Goal: Information Seeking & Learning: Learn about a topic

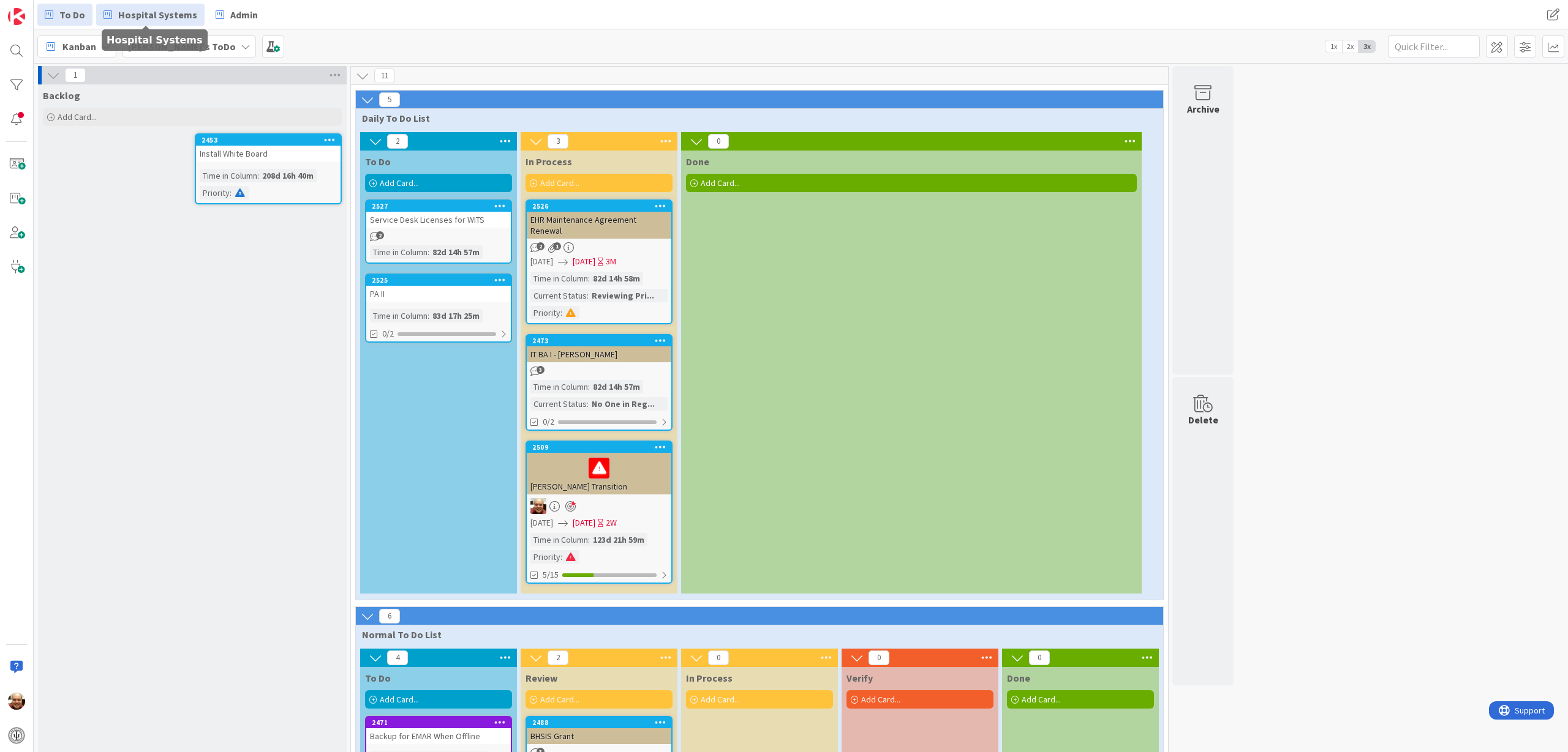
click at [159, 18] on span "Hospital Systems" at bounding box center [158, 14] width 79 height 15
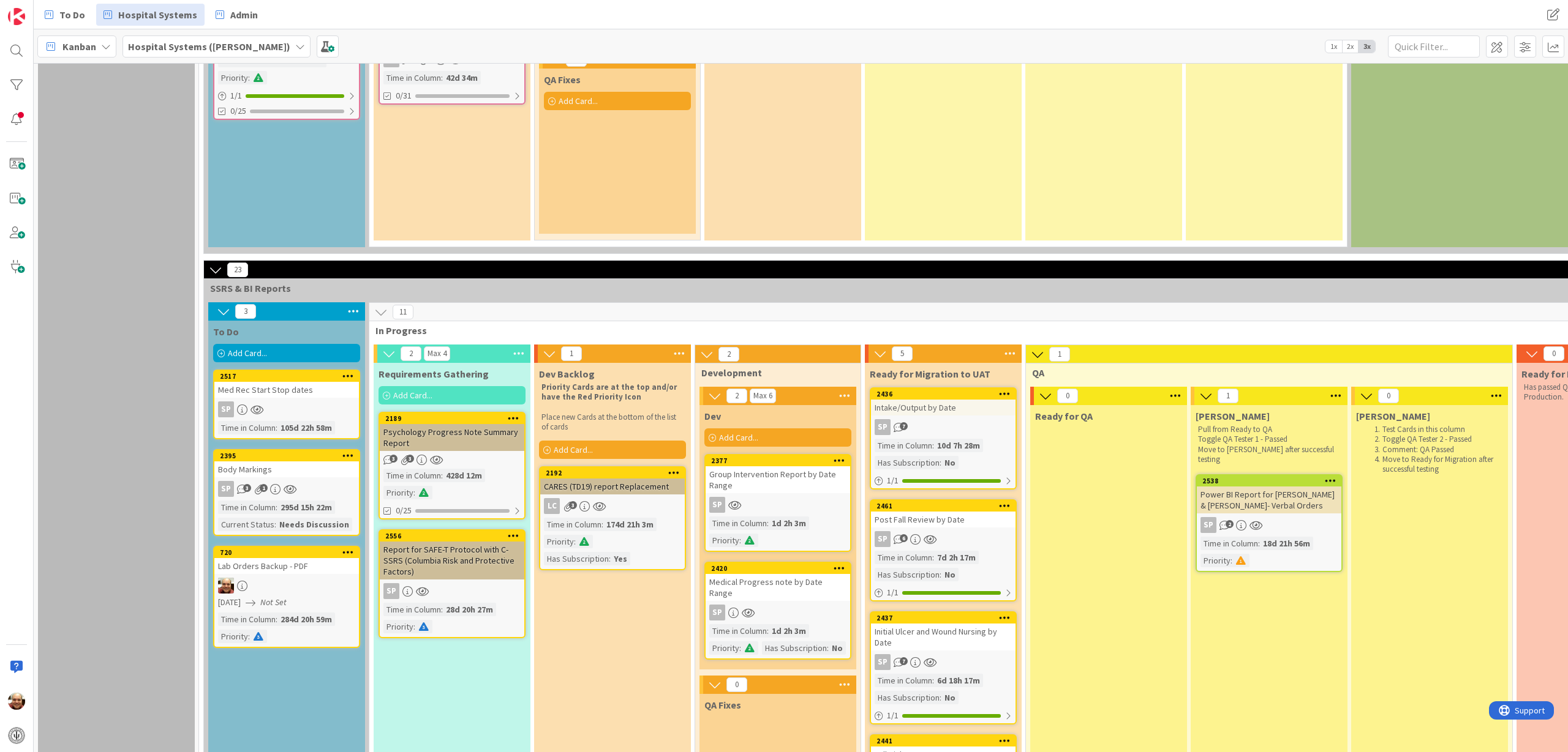
scroll to position [1609, 0]
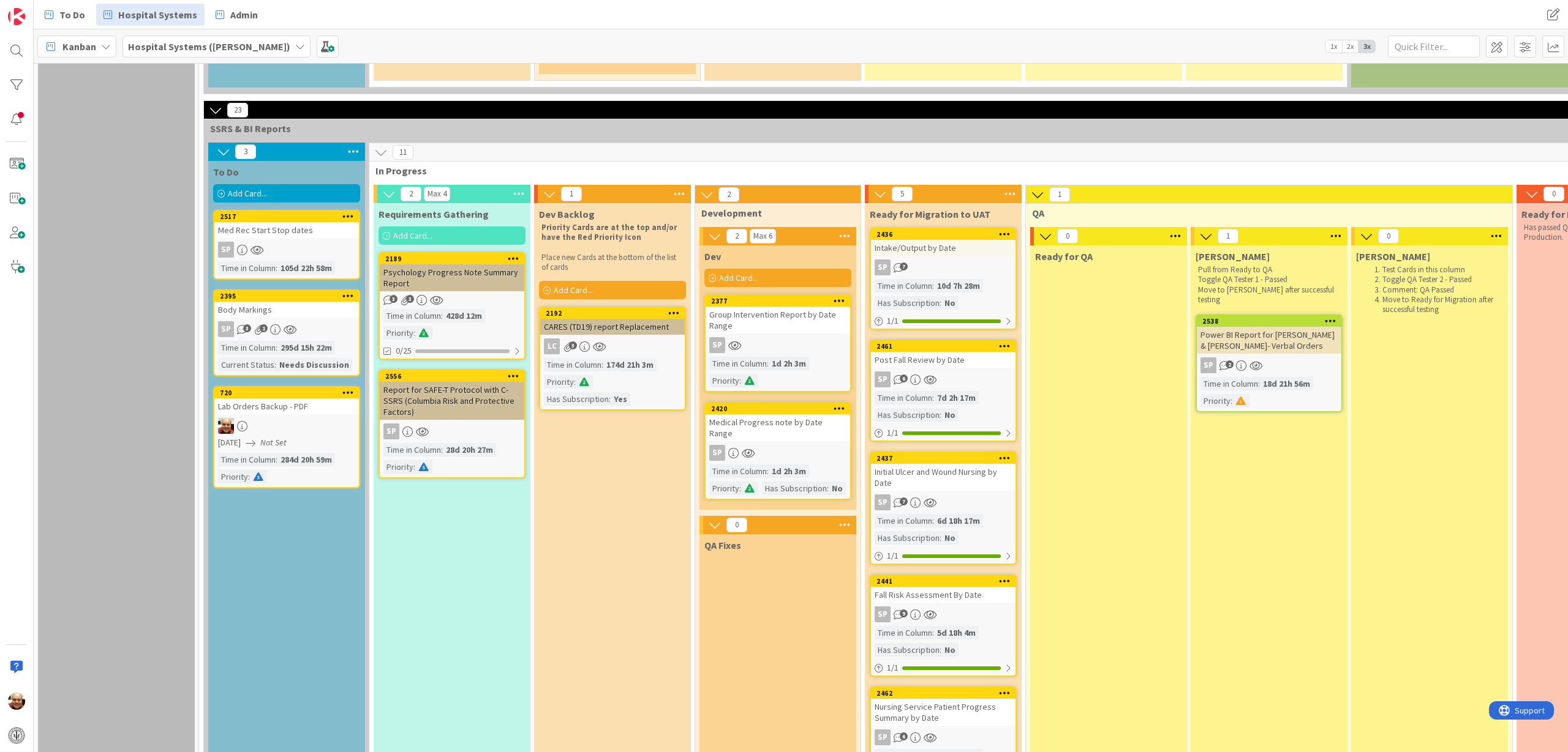
click at [461, 399] on div "Report for SAFE-T Protocol with C-SSRS (Columbia Risk and Protective Factors)" at bounding box center [452, 401] width 144 height 38
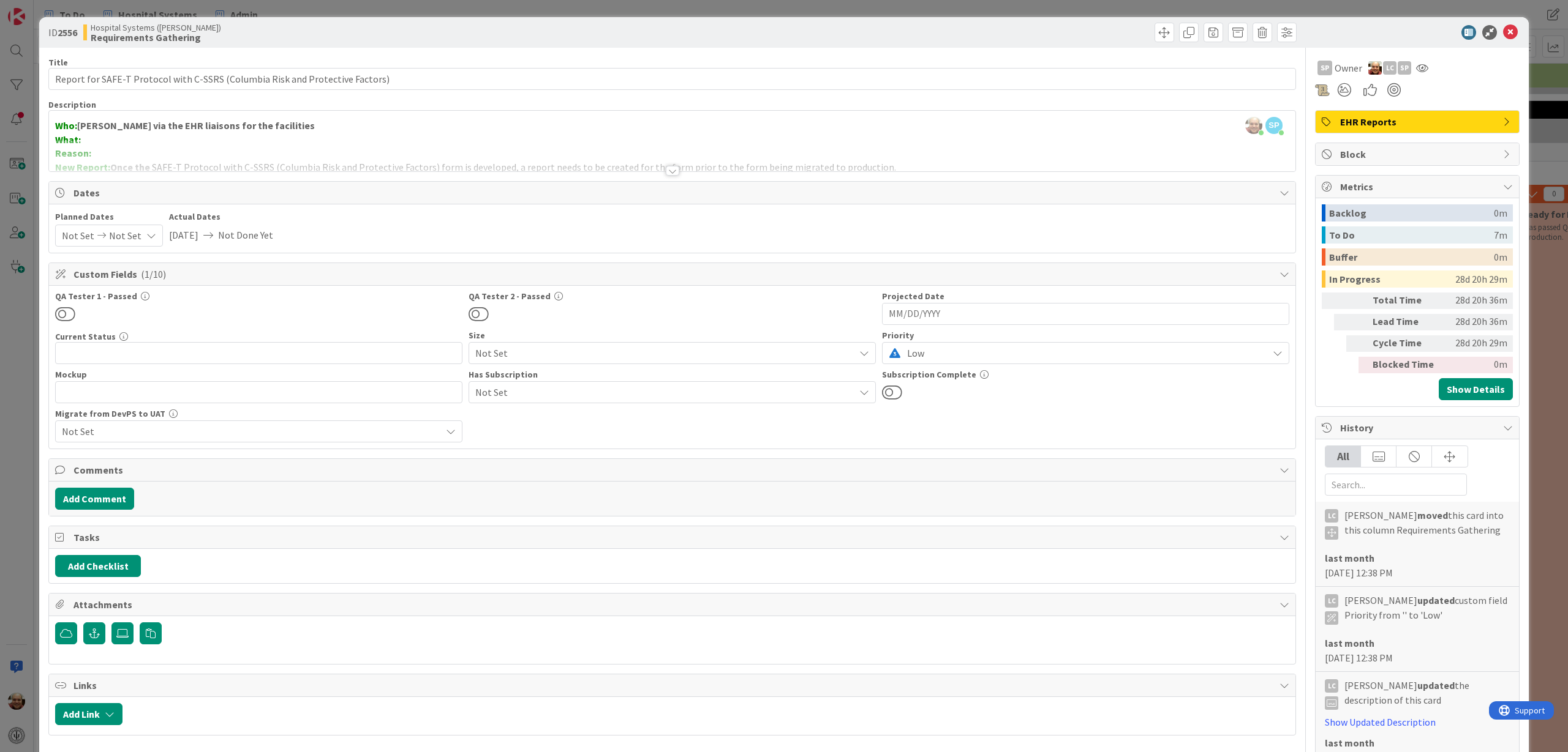
click at [666, 171] on div at bounding box center [672, 170] width 14 height 10
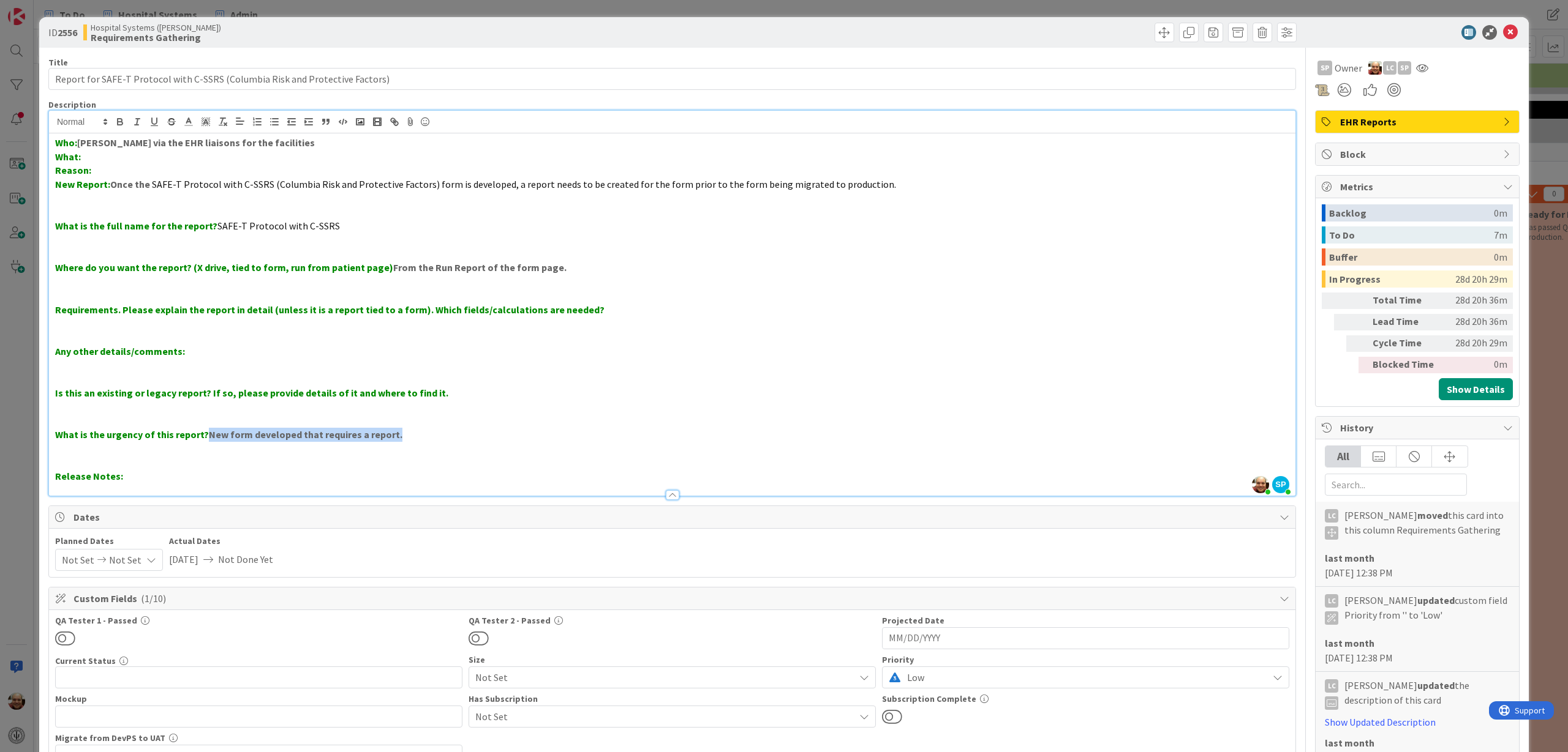
drag, startPoint x: 204, startPoint y: 440, endPoint x: 397, endPoint y: 433, distance: 193.1
click at [397, 433] on p "What is the urgency of this report? New form developed that requires a report." at bounding box center [672, 435] width 1234 height 14
click at [1503, 33] on icon at bounding box center [1510, 33] width 15 height 15
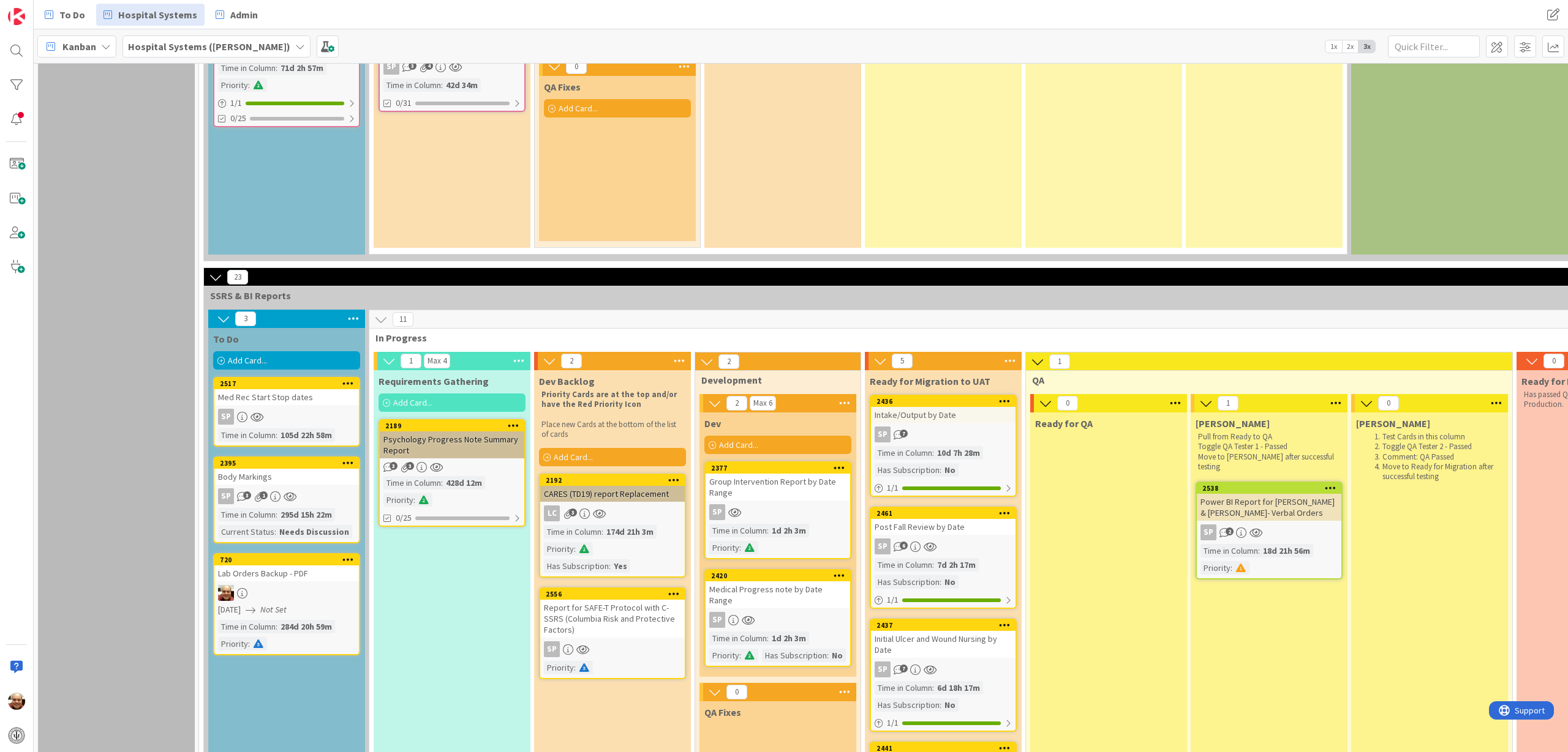
scroll to position [1532, 0]
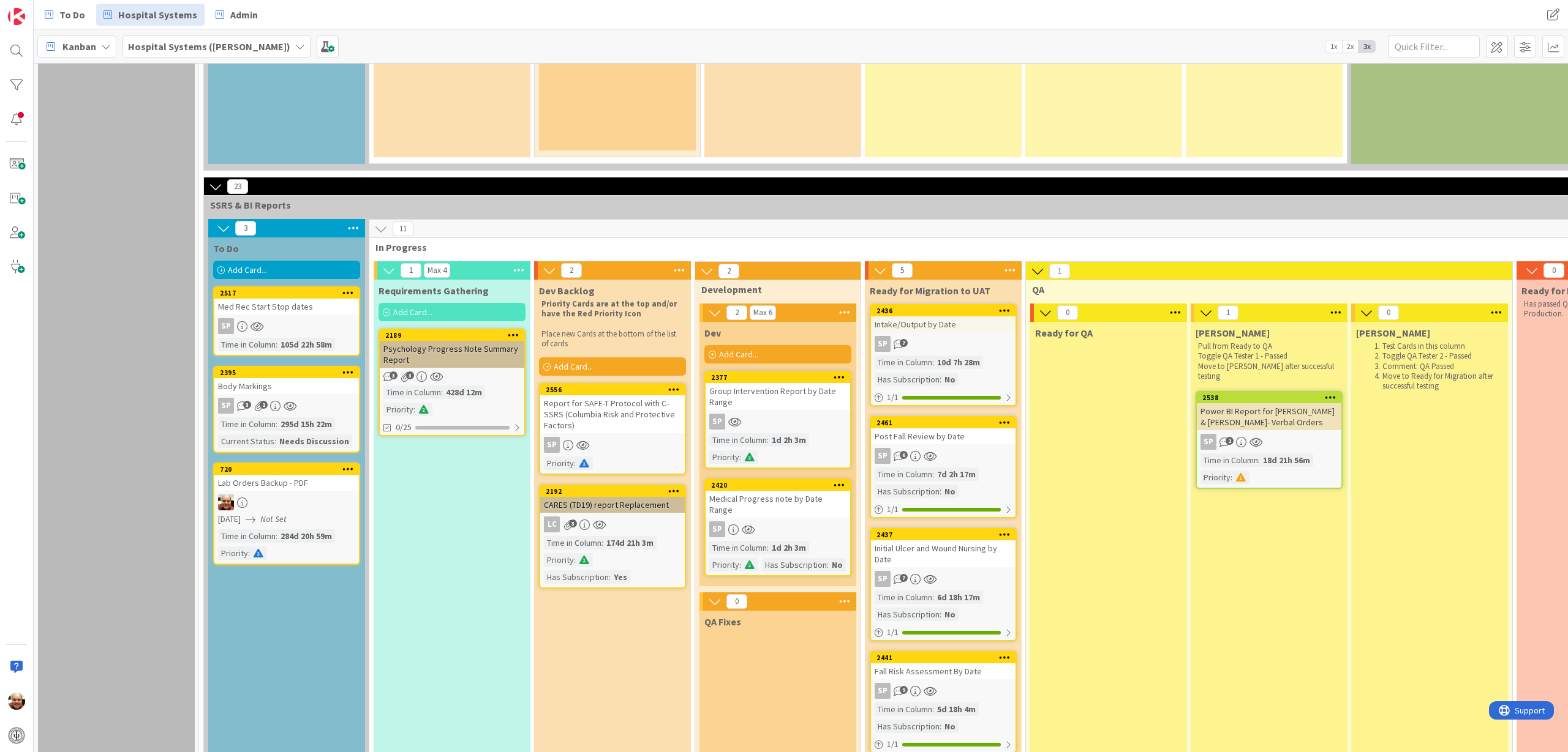
click at [621, 501] on div "CARES (TD19) report Replacement" at bounding box center [612, 505] width 144 height 16
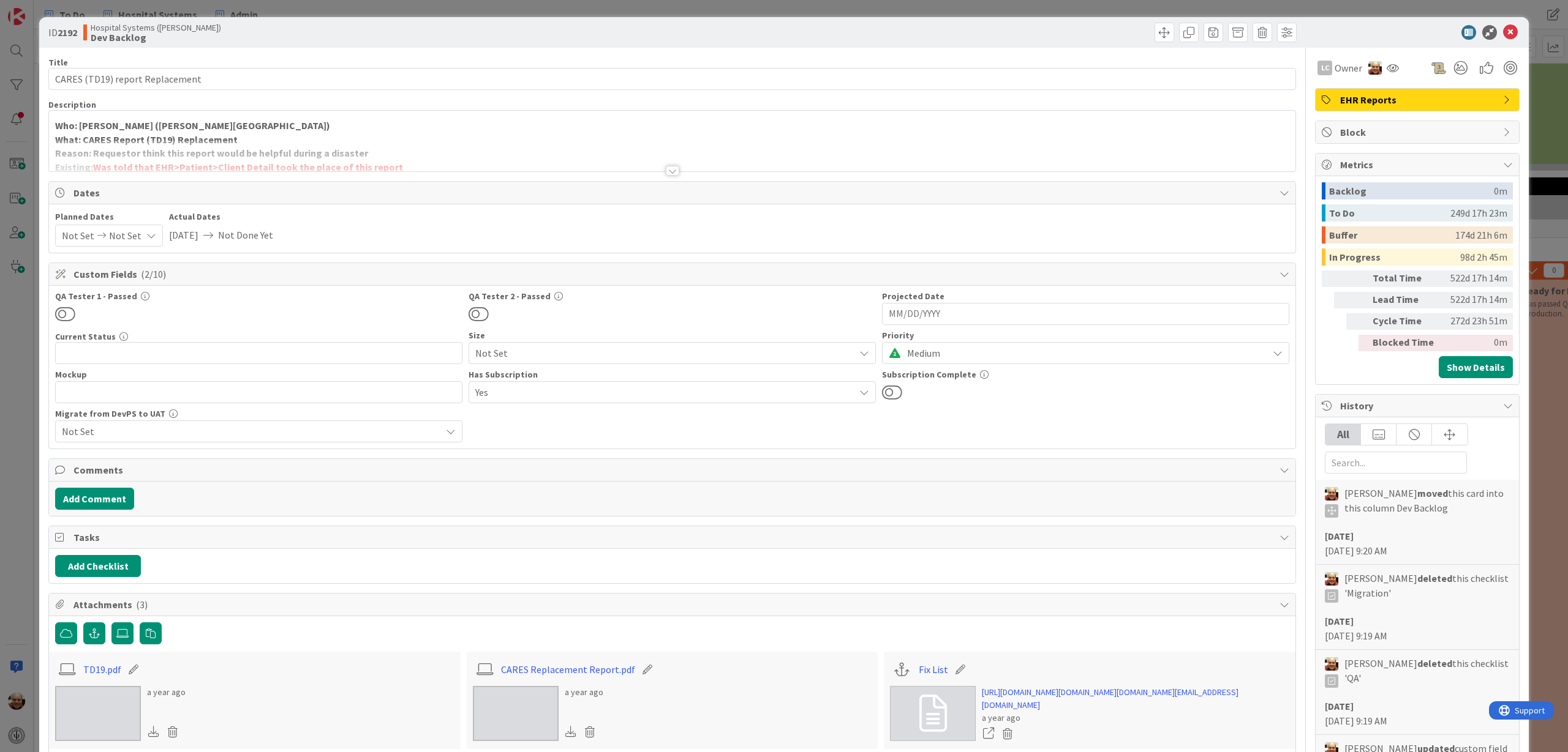
click at [668, 169] on div at bounding box center [672, 170] width 14 height 10
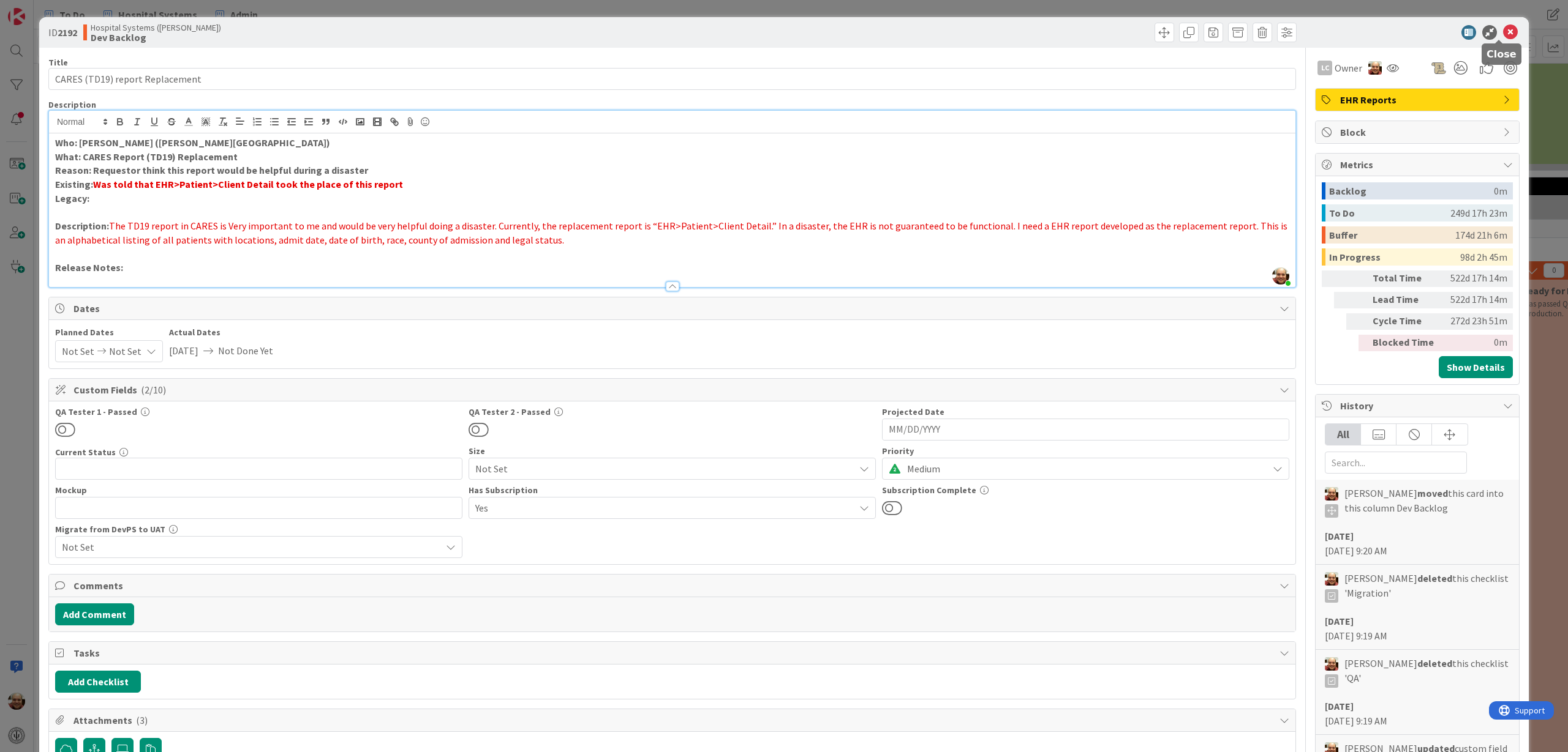
click at [1503, 29] on icon at bounding box center [1510, 33] width 15 height 15
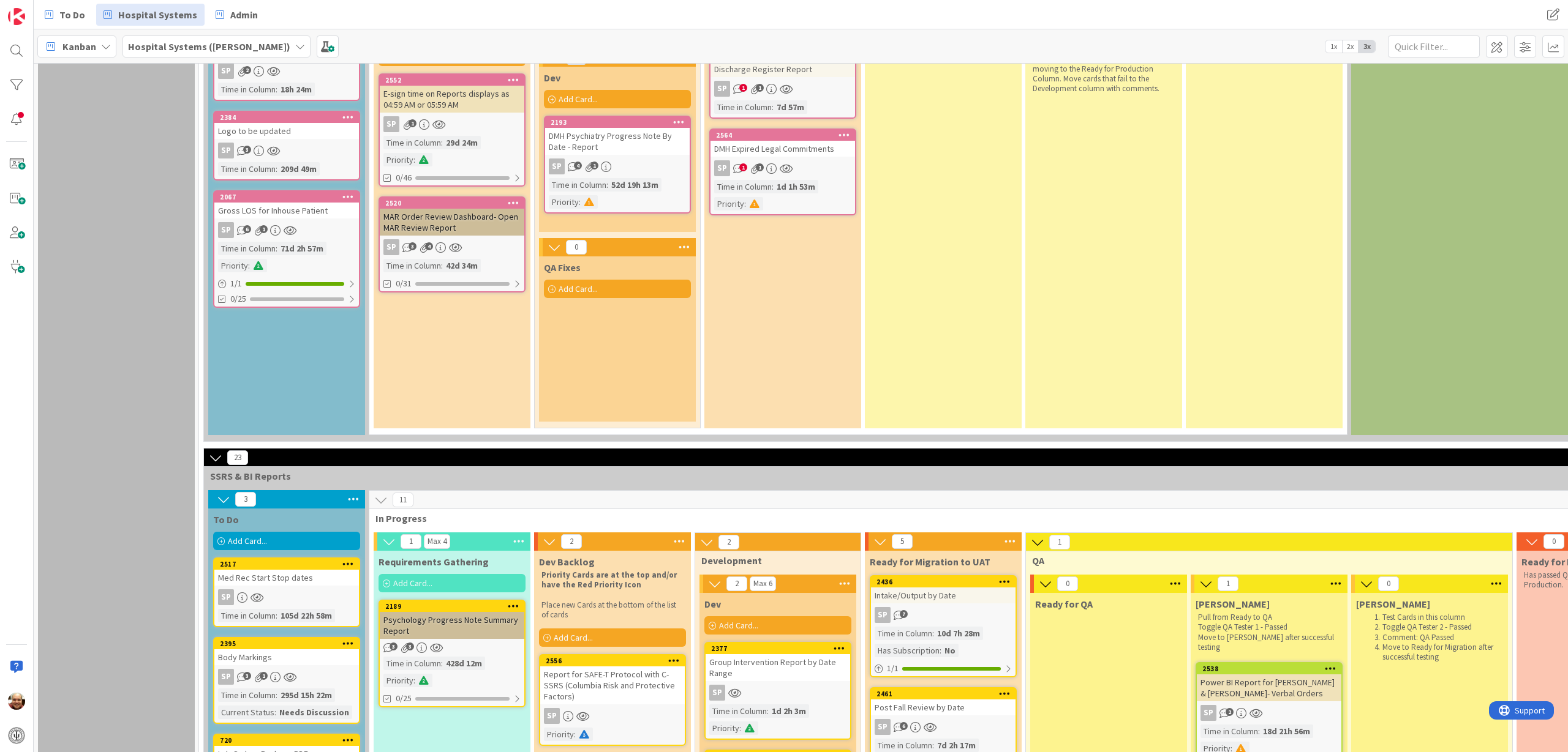
scroll to position [1226, 0]
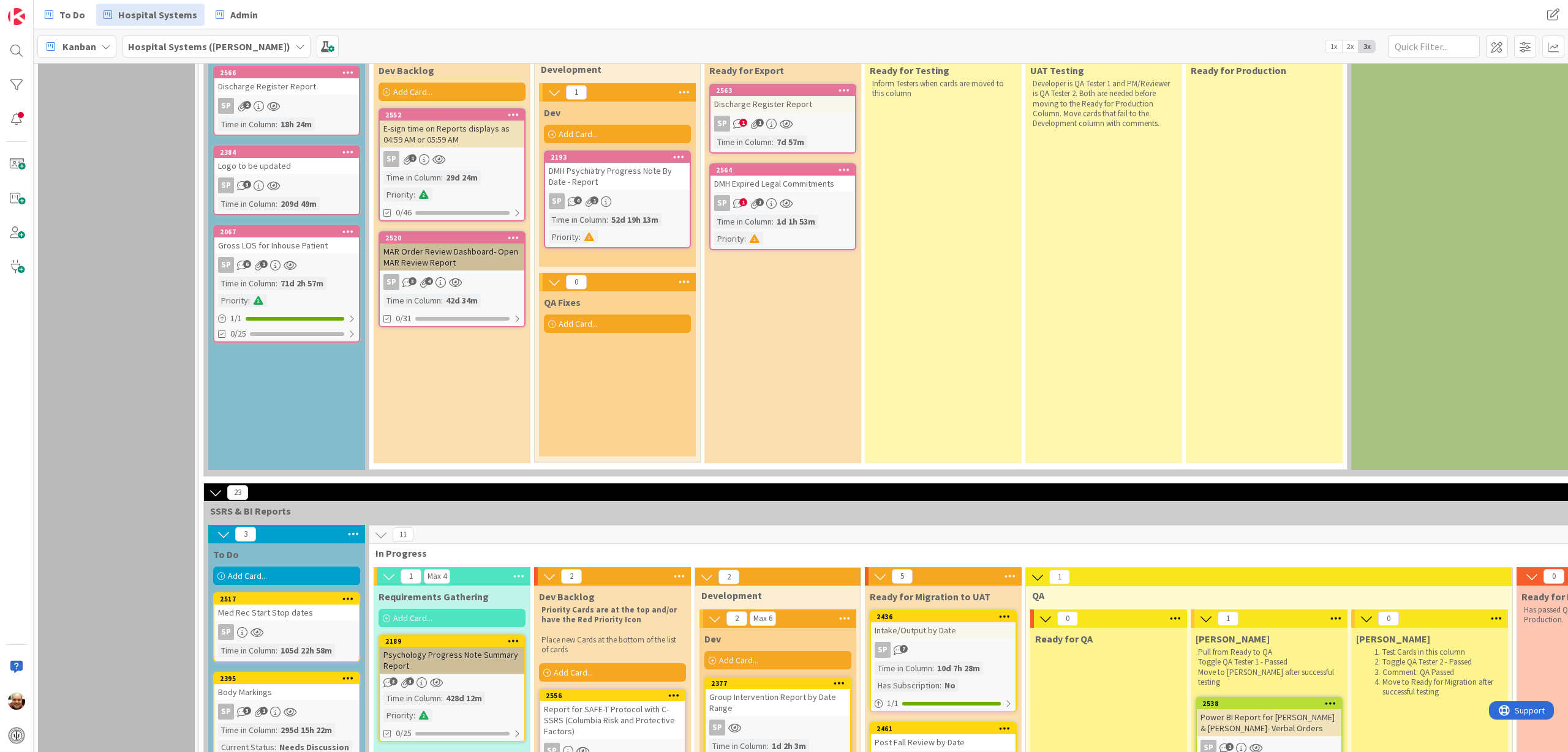
click at [614, 712] on div "Report for SAFE-T Protocol with C-SSRS (Columbia Risk and Protective Factors)" at bounding box center [612, 720] width 144 height 38
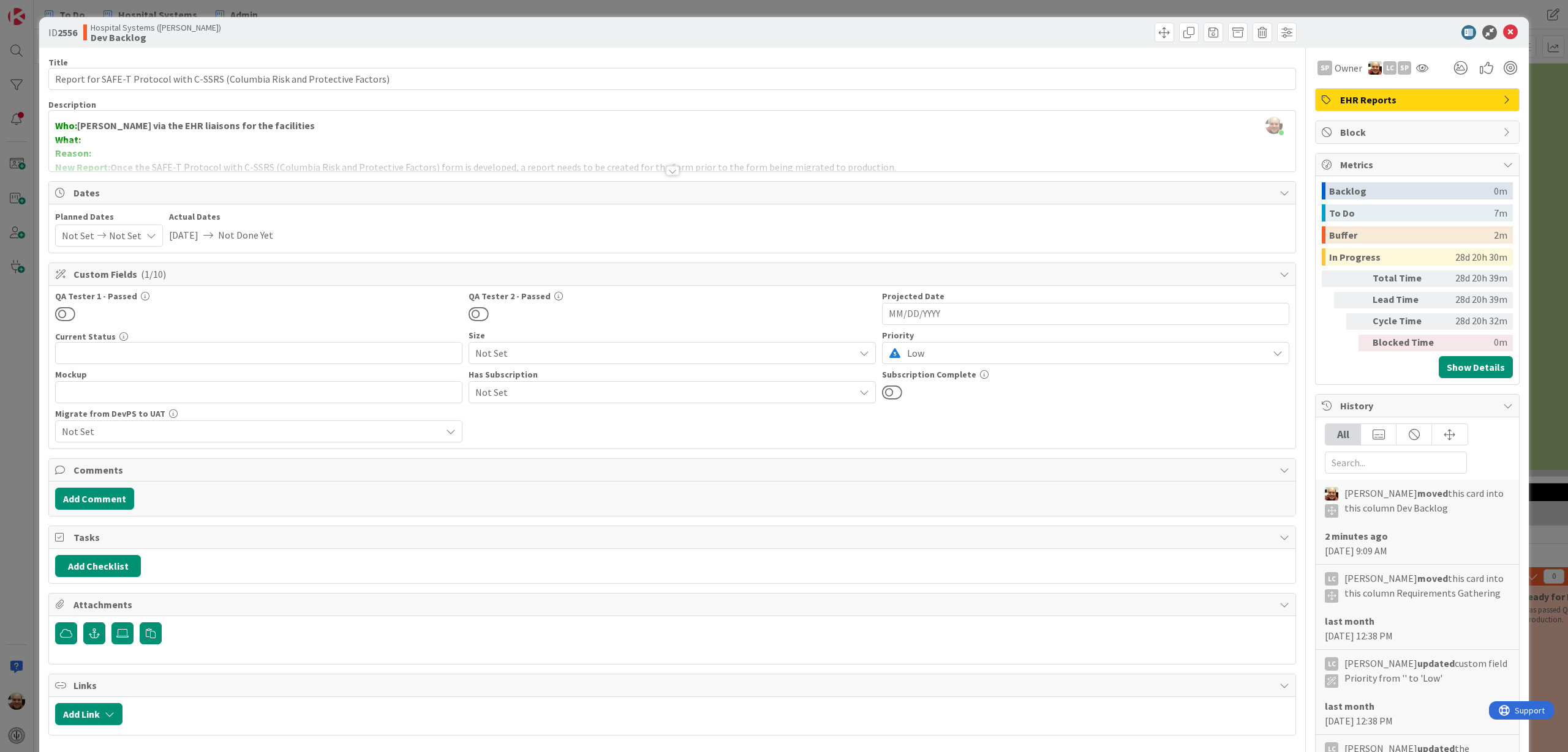
click at [666, 168] on div at bounding box center [672, 170] width 14 height 10
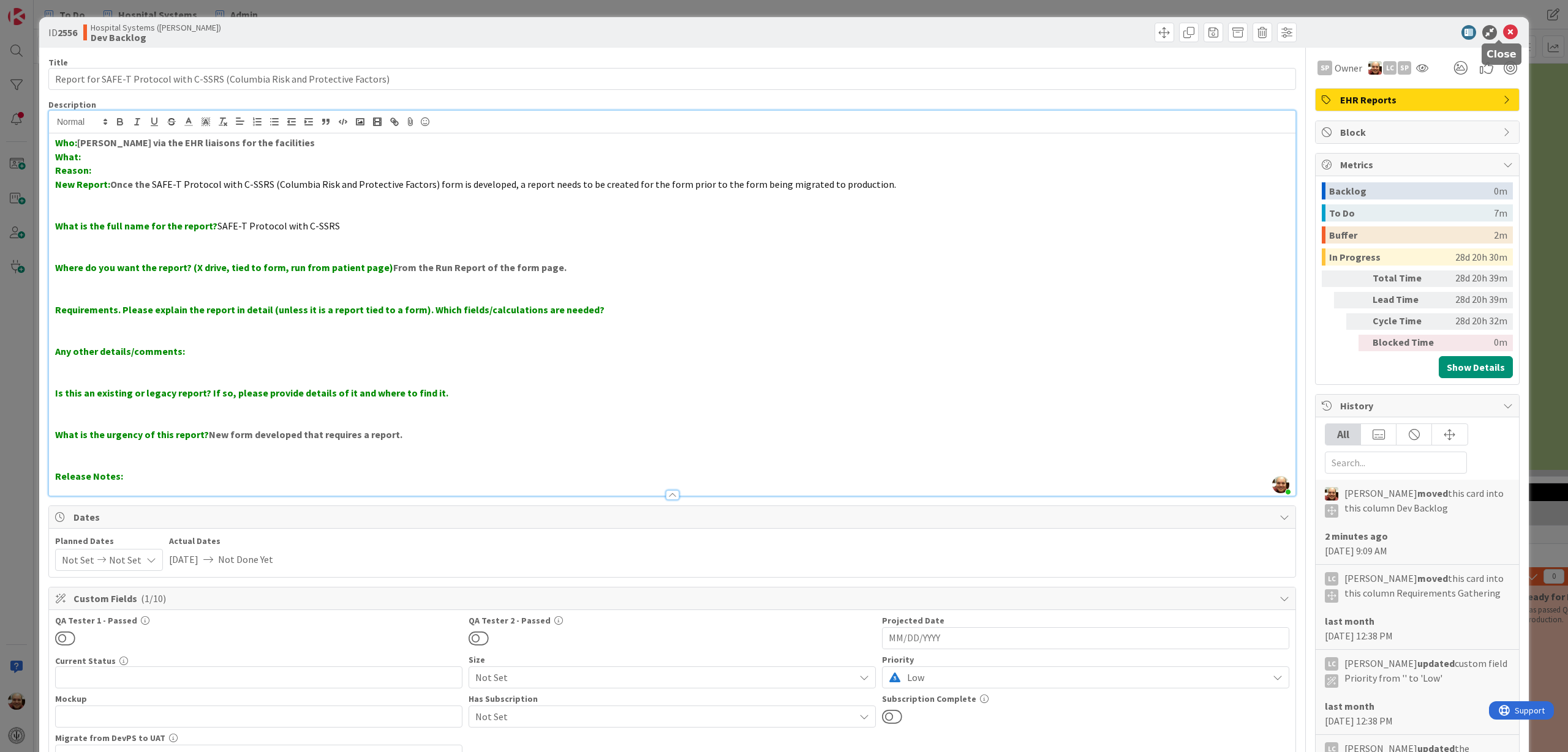
click at [1503, 31] on icon at bounding box center [1510, 33] width 15 height 15
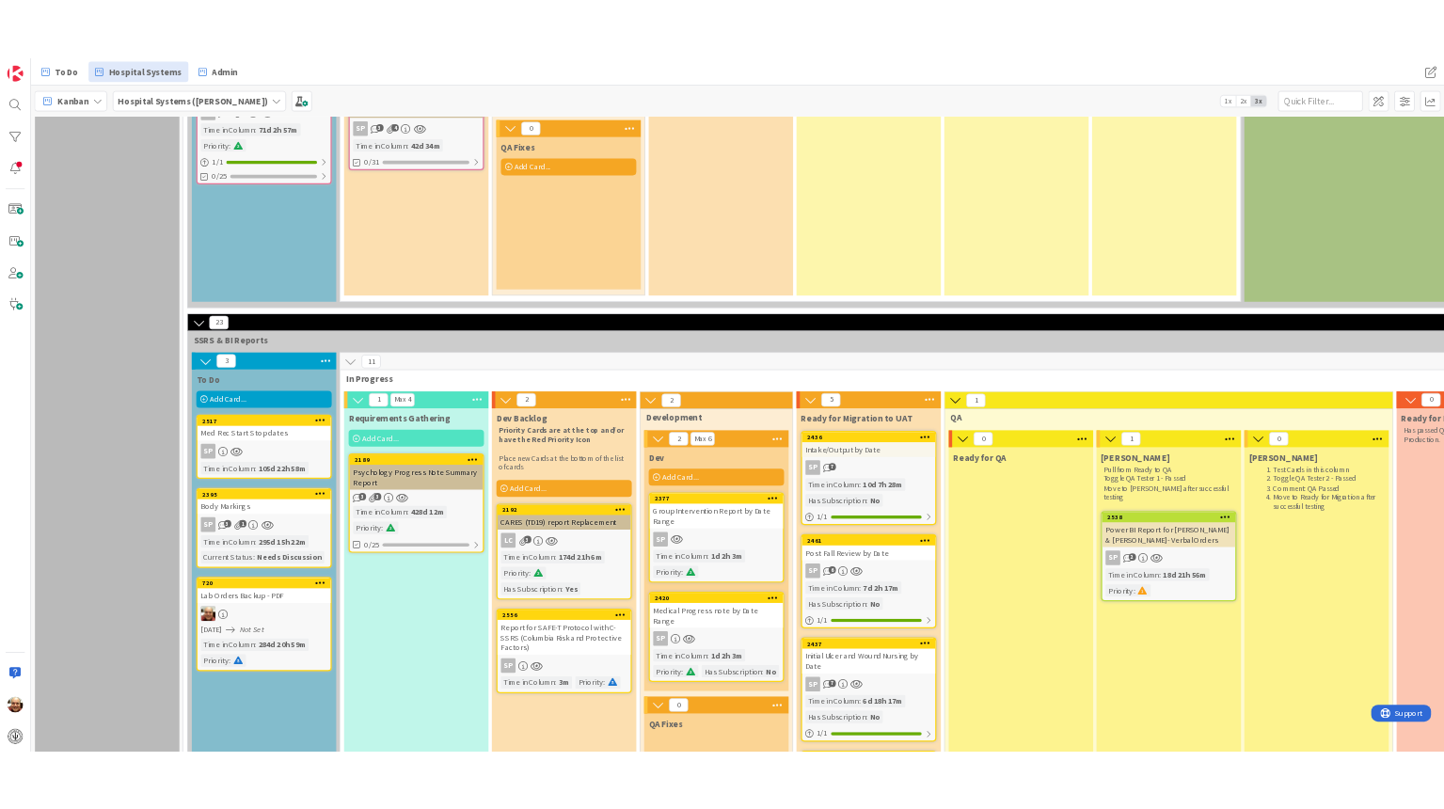
scroll to position [2237, 0]
